Goal: Find specific page/section: Find specific page/section

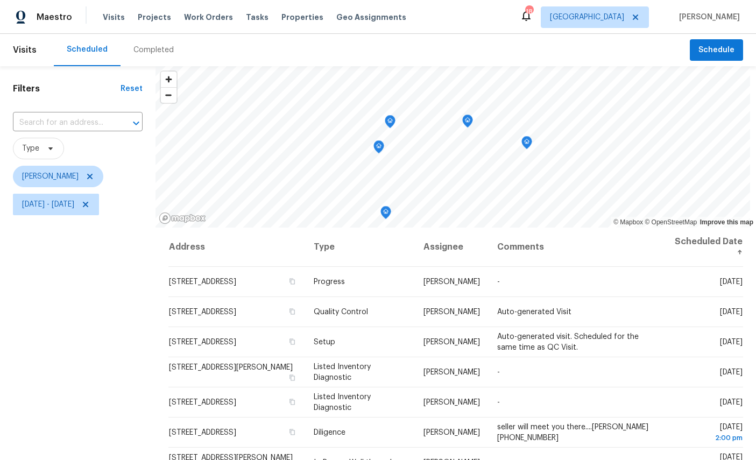
click at [532, 145] on icon "Map marker" at bounding box center [526, 142] width 11 height 13
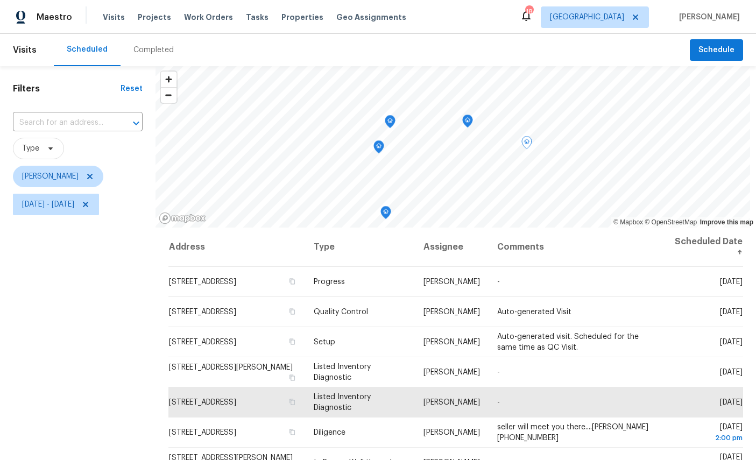
click at [472, 125] on icon "Map marker" at bounding box center [467, 121] width 10 height 12
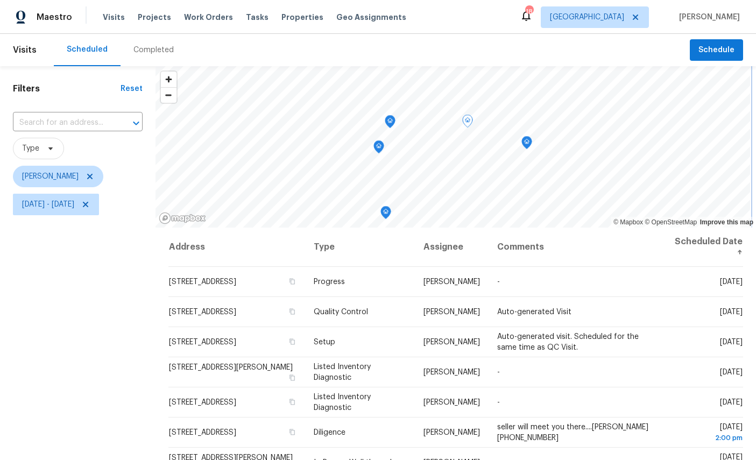
click at [395, 119] on icon "Map marker" at bounding box center [390, 122] width 10 height 12
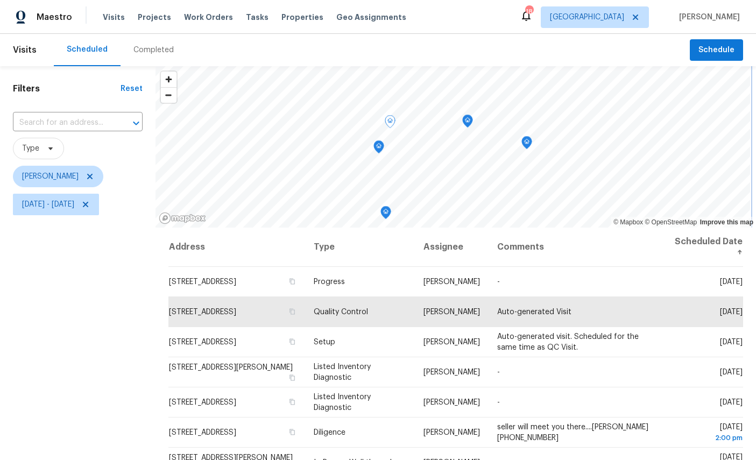
click at [383, 153] on icon "Map marker" at bounding box center [379, 147] width 10 height 12
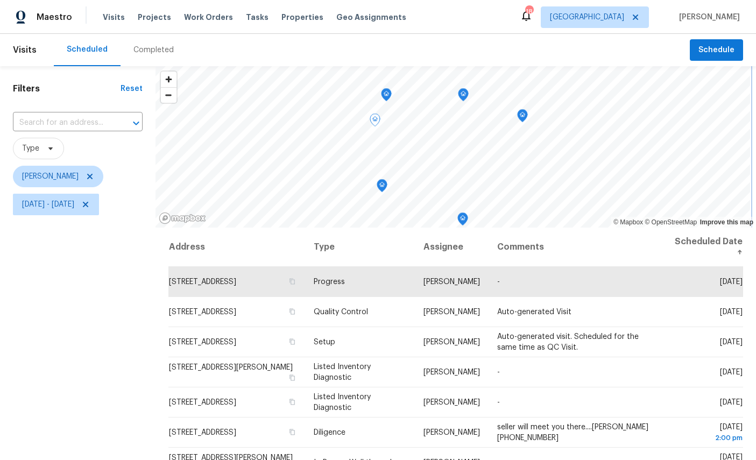
click at [389, 92] on icon "Map marker" at bounding box center [386, 95] width 10 height 12
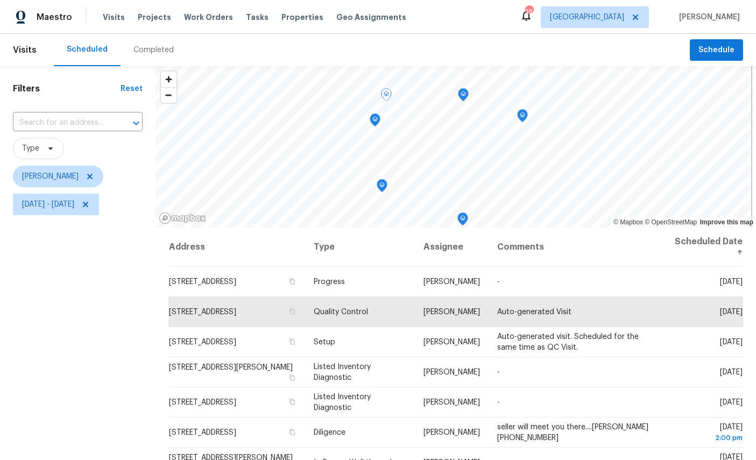
click at [379, 122] on icon "Map marker" at bounding box center [375, 120] width 10 height 12
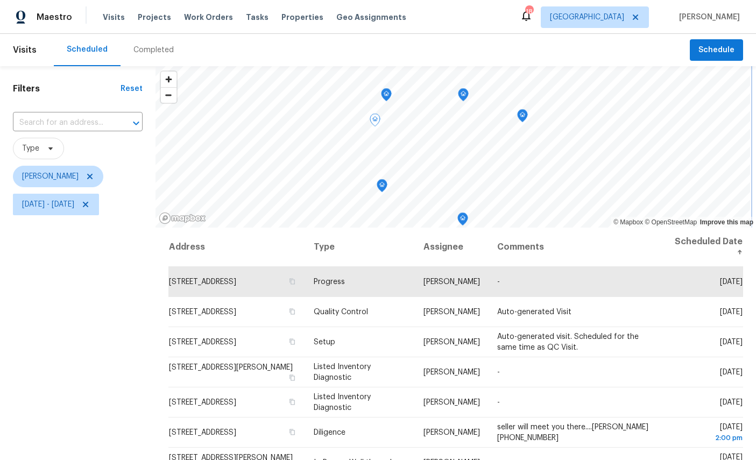
click at [388, 94] on icon "Map marker" at bounding box center [386, 94] width 3 height 3
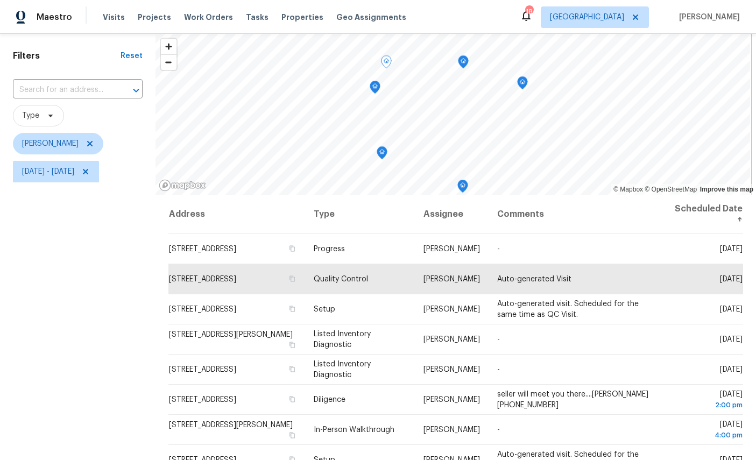
scroll to position [36, 0]
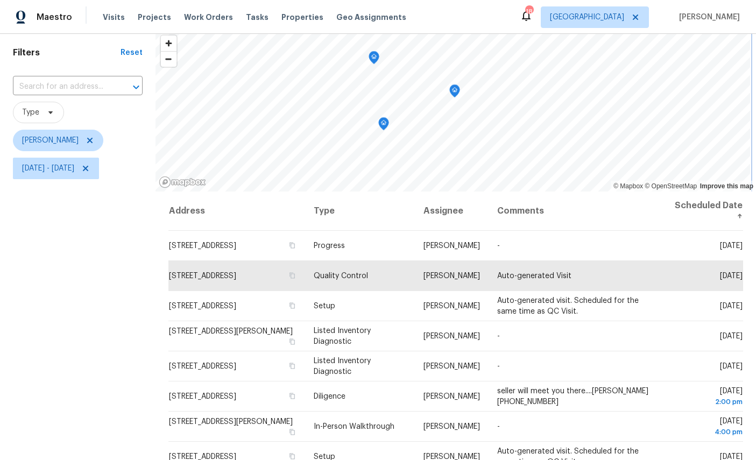
click at [384, 129] on icon "Map marker" at bounding box center [383, 123] width 11 height 13
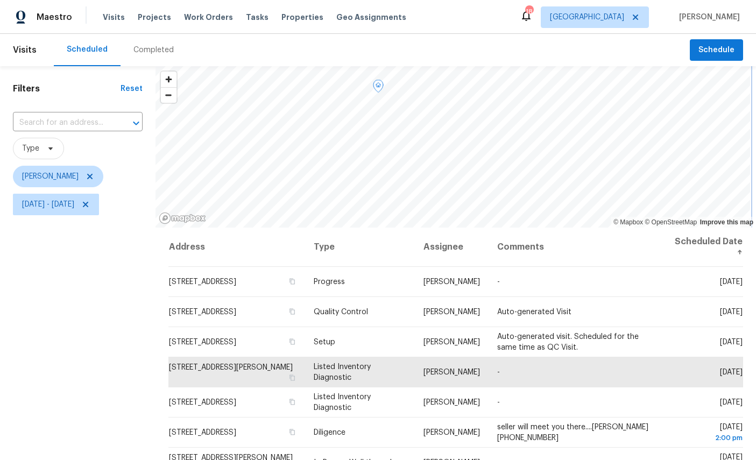
scroll to position [0, 0]
click at [378, 138] on icon "Map marker" at bounding box center [377, 138] width 1 height 2
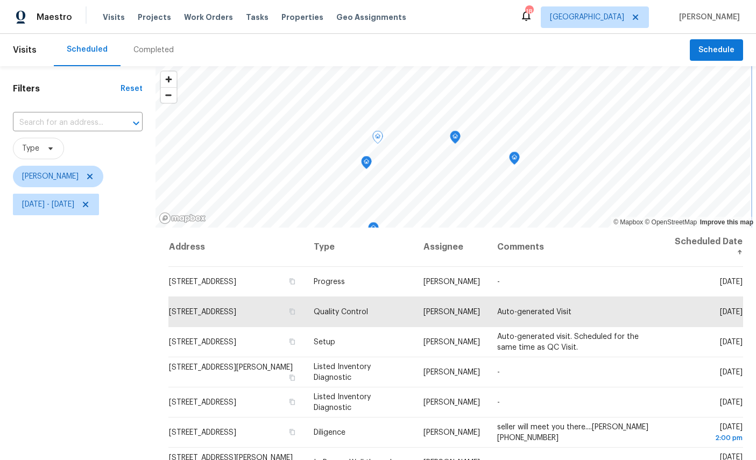
click at [371, 159] on icon "Map marker" at bounding box center [366, 162] width 10 height 12
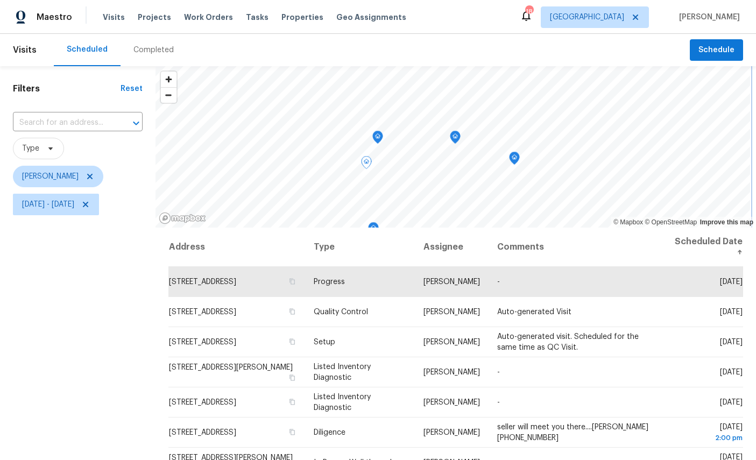
click at [519, 162] on icon "Map marker" at bounding box center [514, 158] width 10 height 12
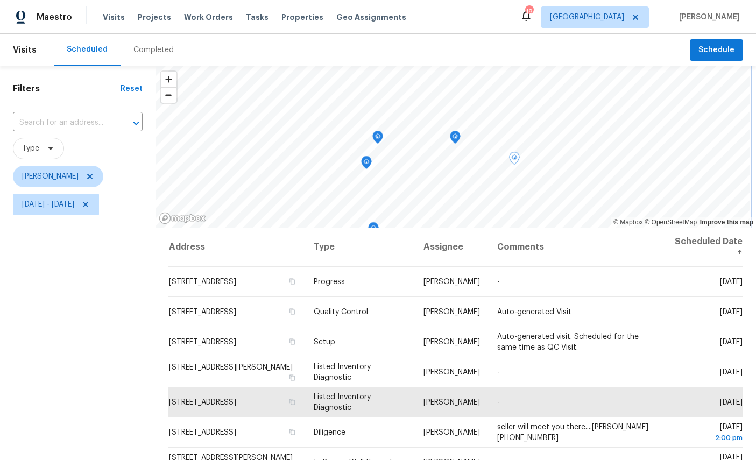
click at [460, 140] on icon "Map marker" at bounding box center [455, 137] width 10 height 12
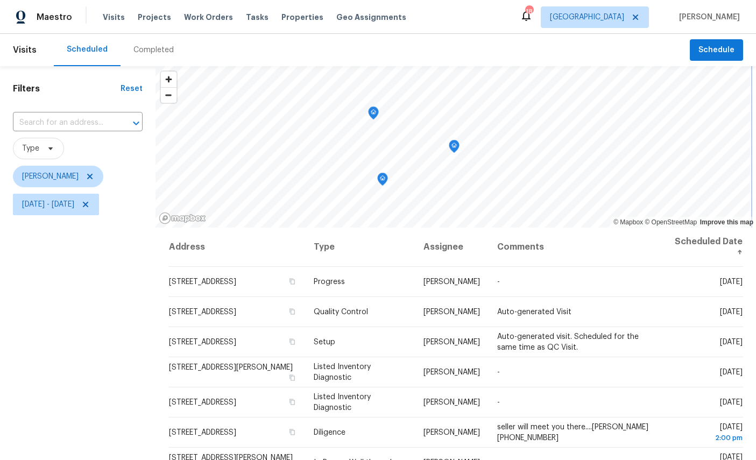
click at [387, 180] on icon "Map marker" at bounding box center [383, 179] width 10 height 12
